Goal: Task Accomplishment & Management: Manage account settings

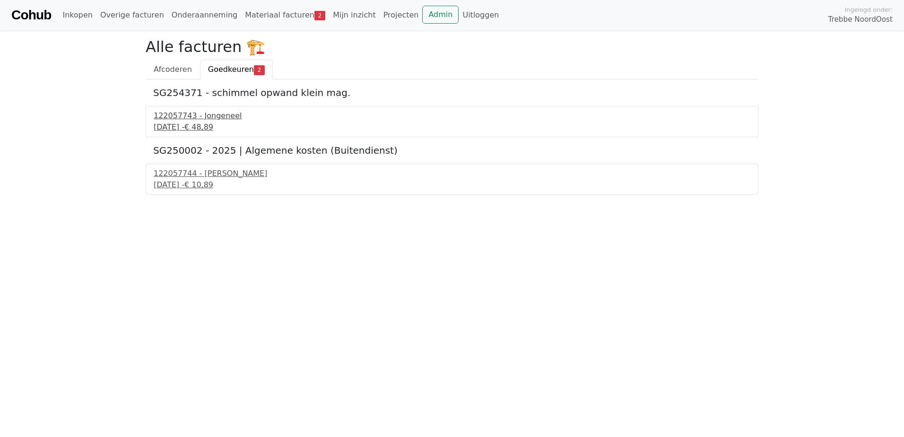
click at [210, 116] on div "122057743 - Jongeneel" at bounding box center [452, 115] width 597 height 11
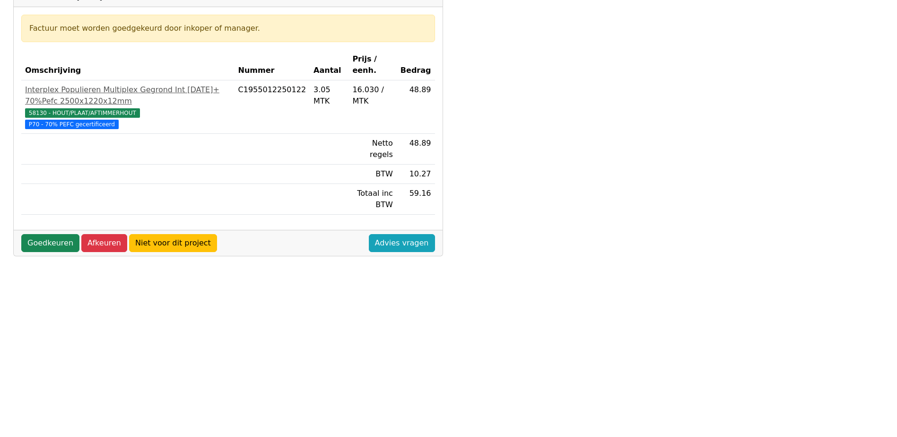
scroll to position [157, 0]
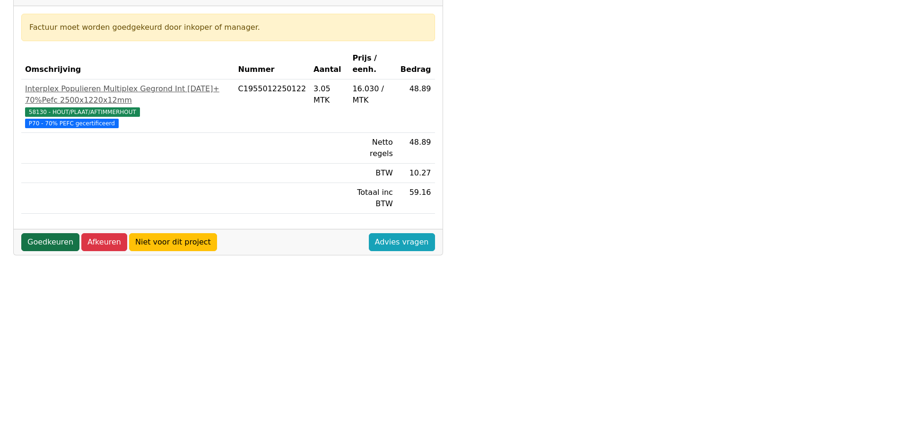
click at [45, 233] on link "Goedkeuren" at bounding box center [50, 242] width 58 height 18
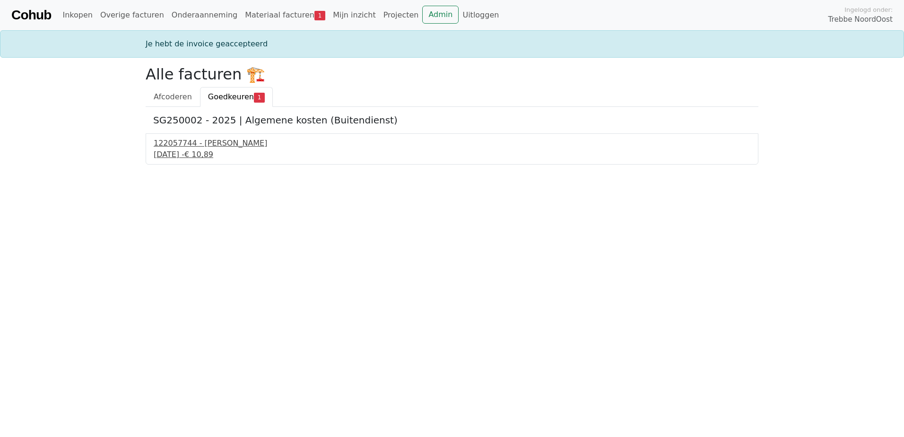
click at [182, 150] on div "28 augustus 2025 - € 10,89" at bounding box center [452, 154] width 597 height 11
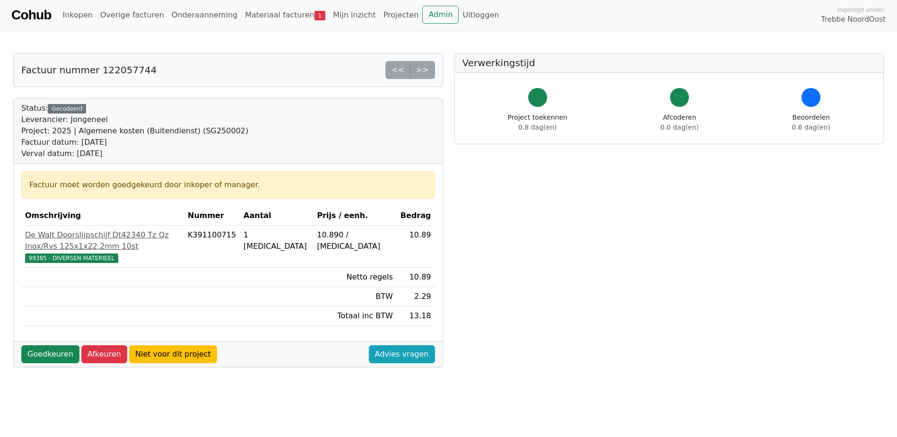
drag, startPoint x: 124, startPoint y: 155, endPoint x: 19, endPoint y: 106, distance: 115.7
click at [19, 106] on div "Status: Gecodeerd Leverancier: Jongeneel Project: 2025 | Algemene kosten (Buite…" at bounding box center [228, 131] width 429 height 65
drag, startPoint x: 19, startPoint y: 106, endPoint x: 123, endPoint y: 110, distance: 104.1
click at [123, 110] on div "Status: Gecodeerd Leverancier: Jongeneel Project: 2025 | Algemene kosten (Buite…" at bounding box center [134, 131] width 227 height 57
click at [52, 345] on link "Goedkeuren" at bounding box center [50, 354] width 58 height 18
